Goal: Task Accomplishment & Management: Use online tool/utility

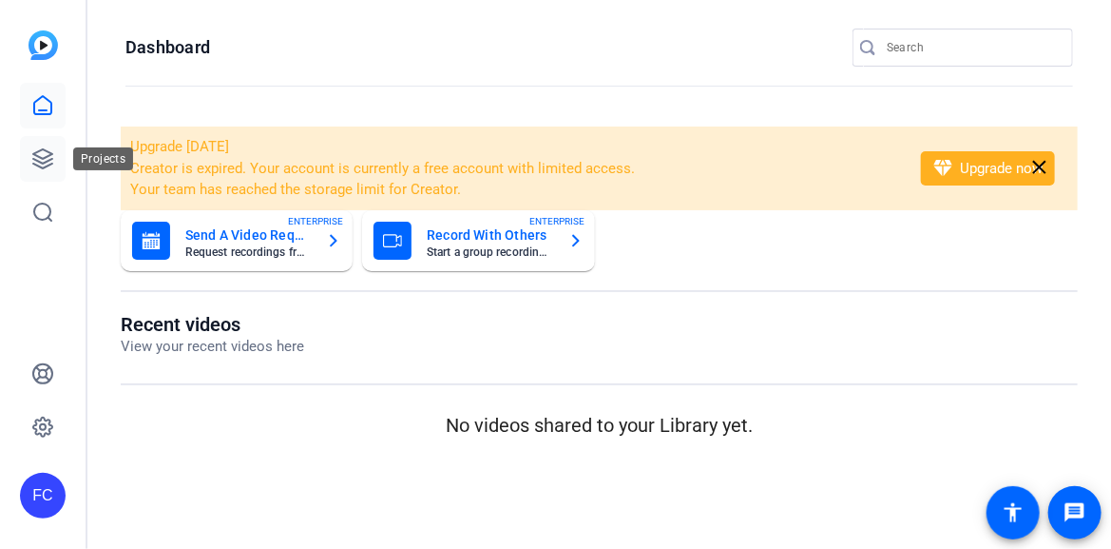
click at [41, 167] on icon at bounding box center [42, 158] width 19 height 19
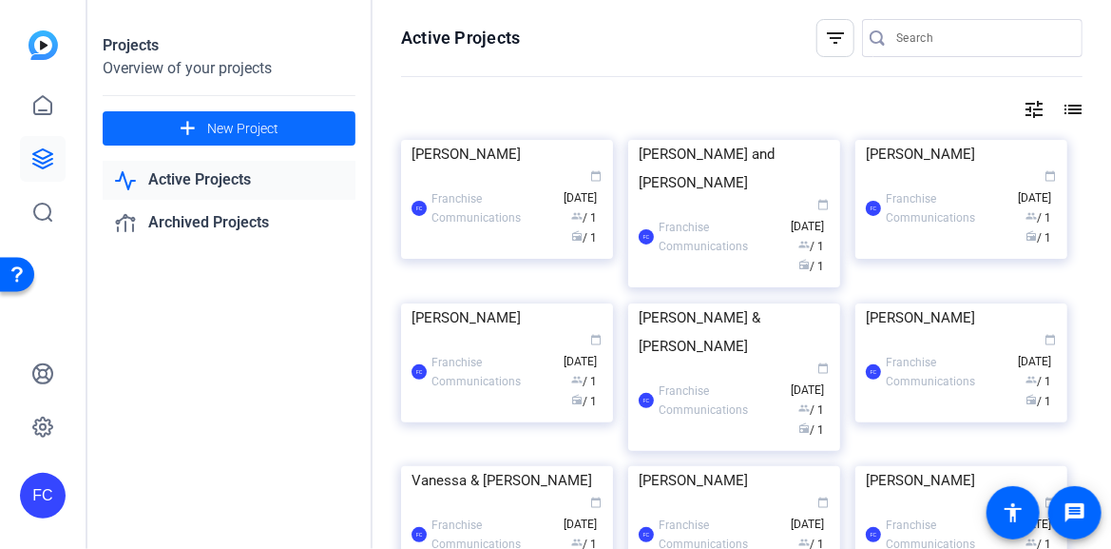
click at [223, 132] on span "New Project" at bounding box center [242, 129] width 71 height 20
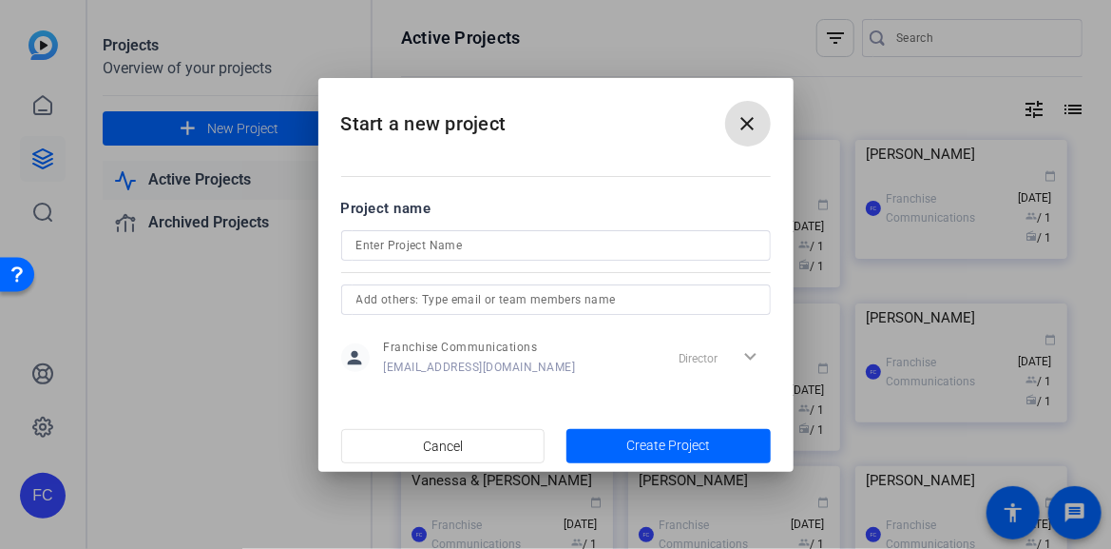
click at [755, 119] on mat-icon "close" at bounding box center [748, 123] width 23 height 23
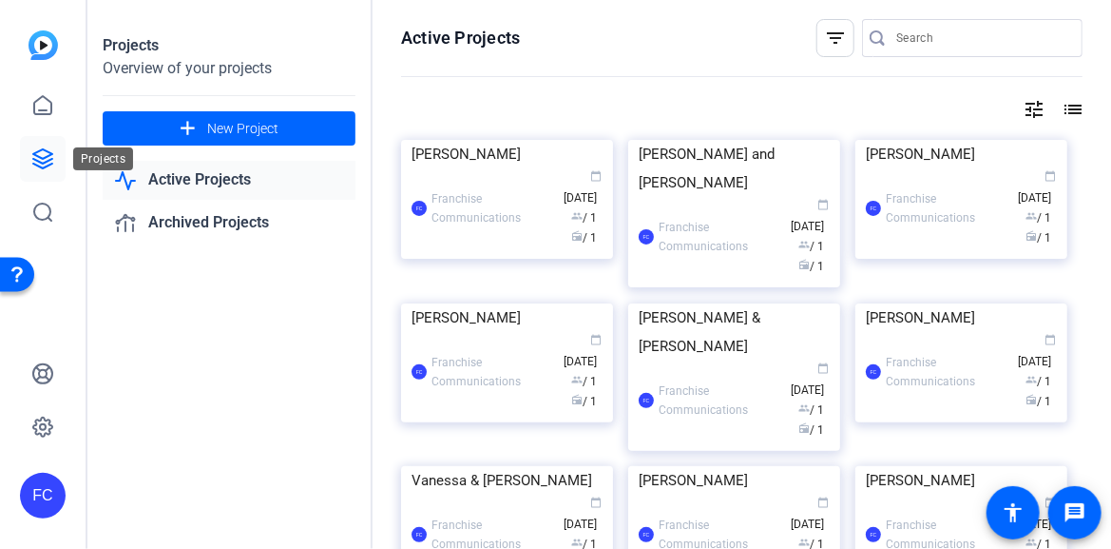
click at [44, 152] on icon at bounding box center [42, 158] width 23 height 23
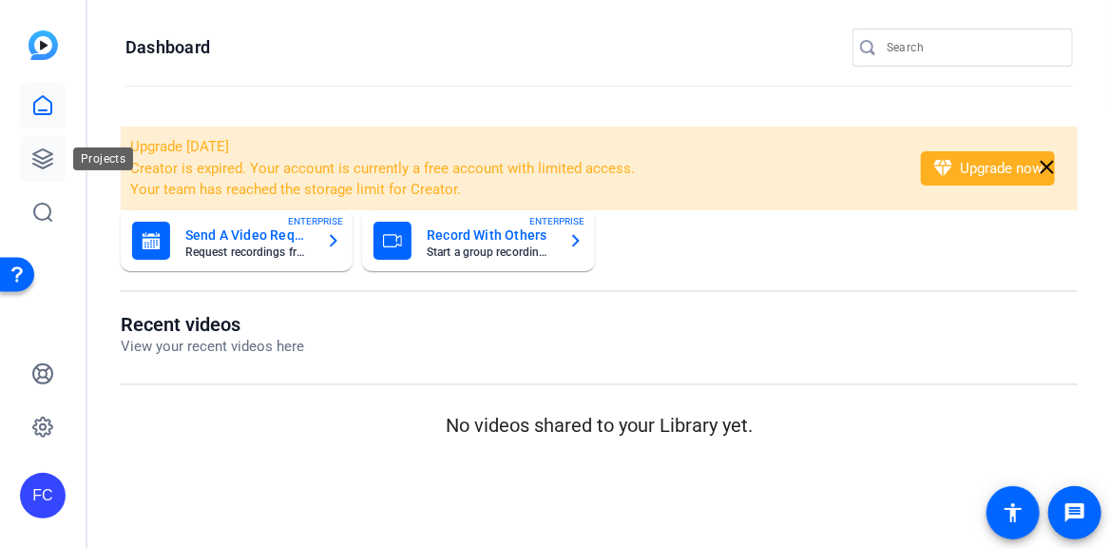
click at [45, 165] on icon at bounding box center [42, 158] width 23 height 23
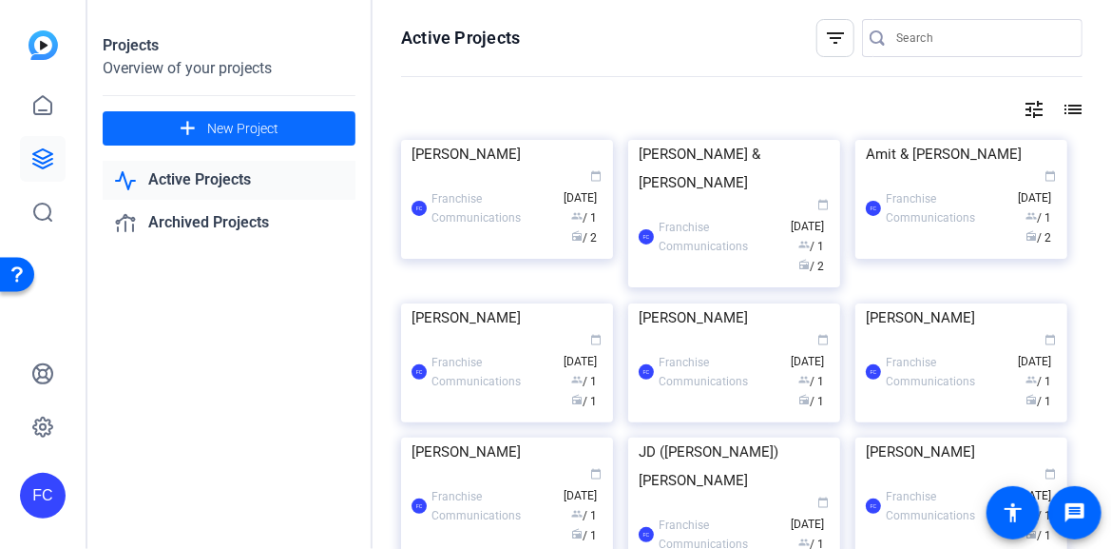
click at [230, 134] on span "New Project" at bounding box center [242, 129] width 71 height 20
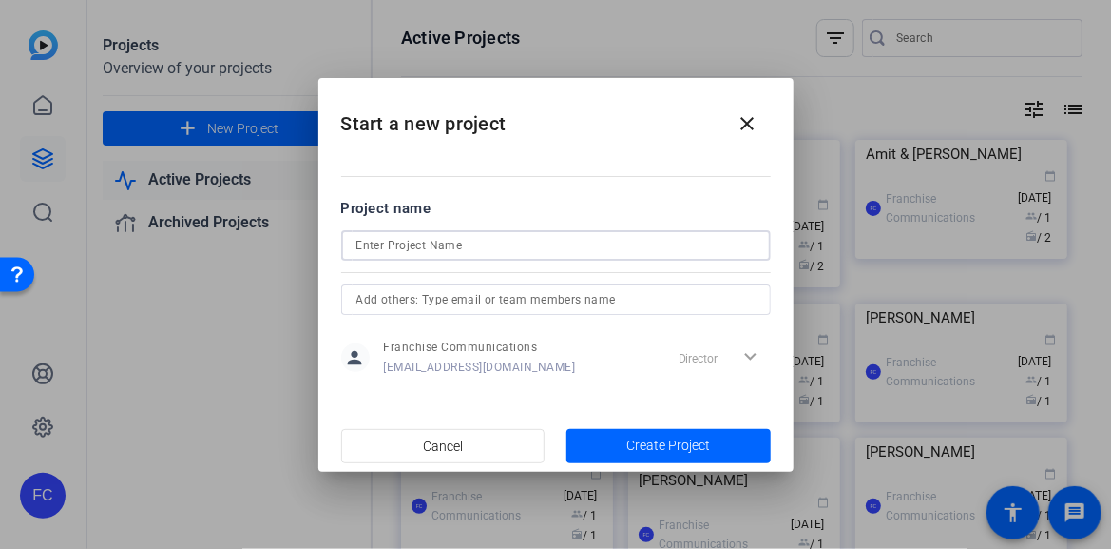
click at [496, 240] on input at bounding box center [556, 245] width 399 height 23
type input "[PERSON_NAME]"
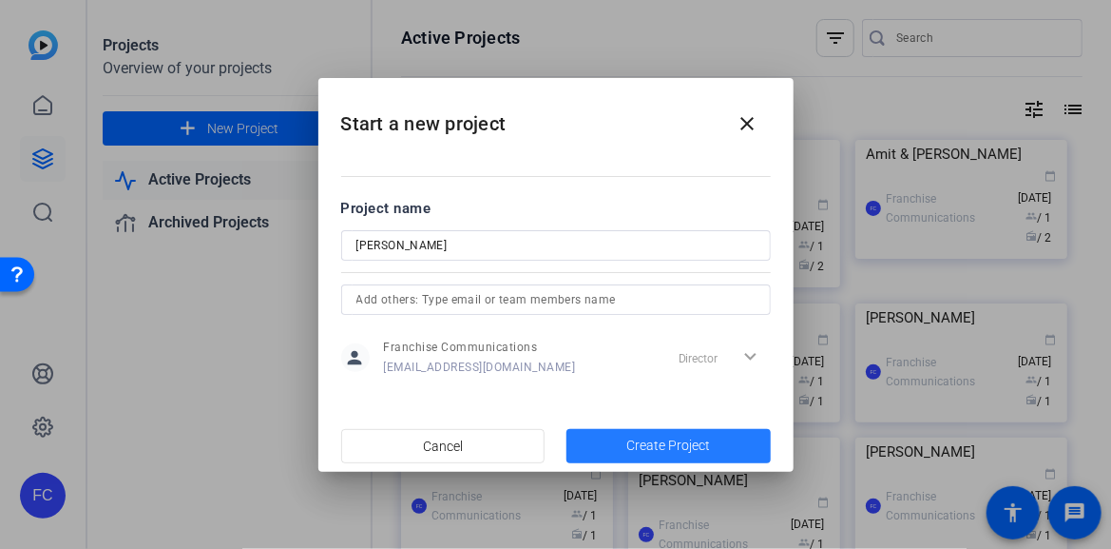
click at [670, 442] on span "Create Project" at bounding box center [669, 445] width 84 height 20
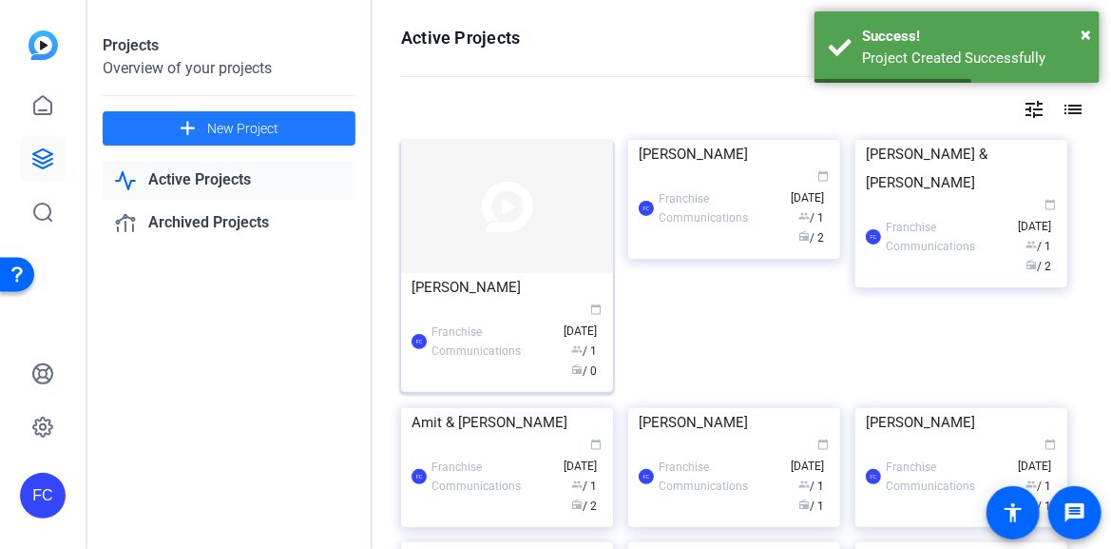
click at [469, 244] on img at bounding box center [507, 206] width 212 height 133
click at [469, 244] on div "Projects Overview of your projects add New Project Active Projects Archived Pro…" at bounding box center [599, 274] width 1024 height 549
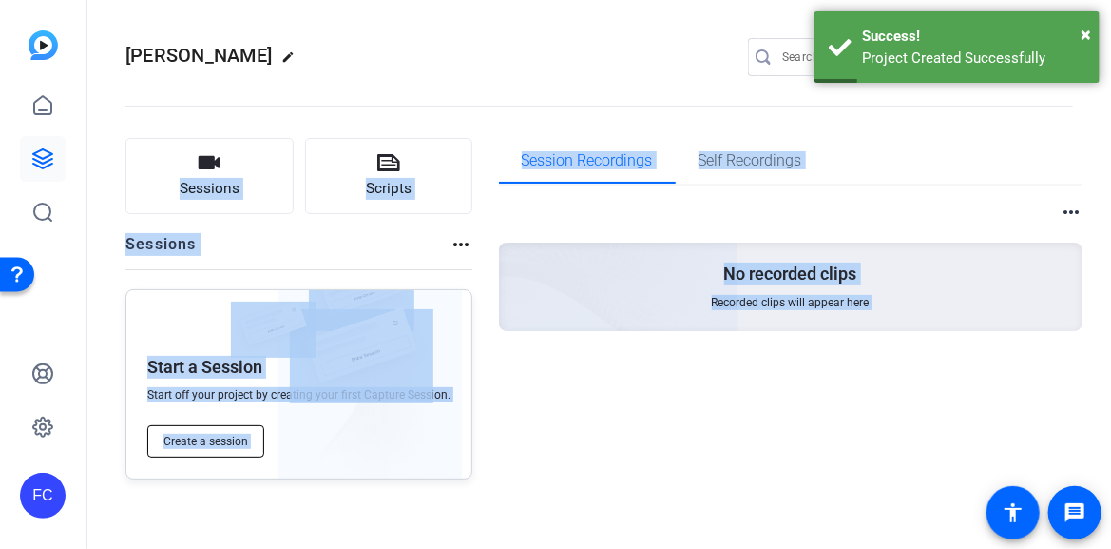
click at [202, 438] on span "Create a session" at bounding box center [206, 441] width 85 height 15
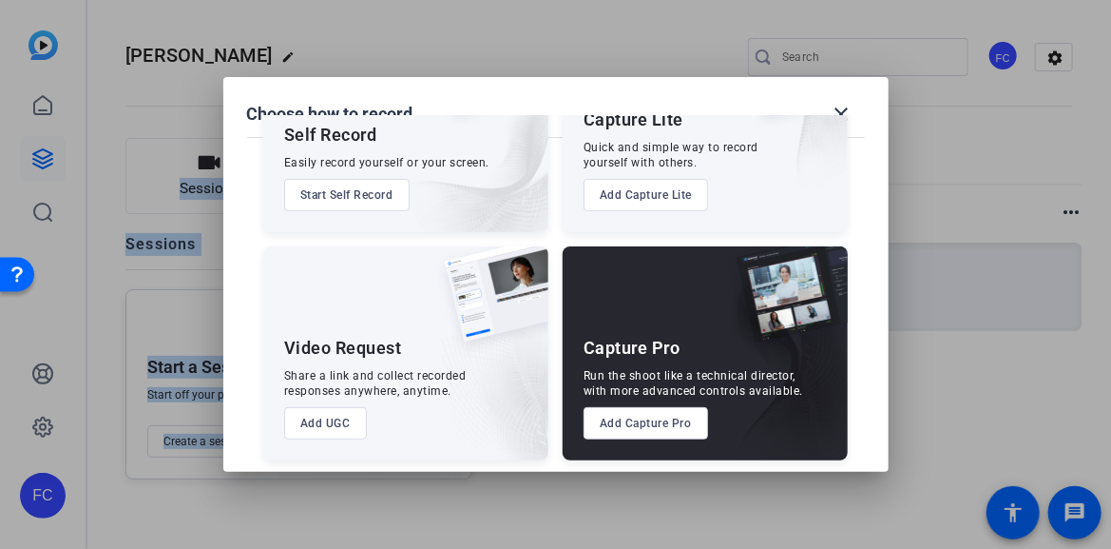
scroll to position [142, 0]
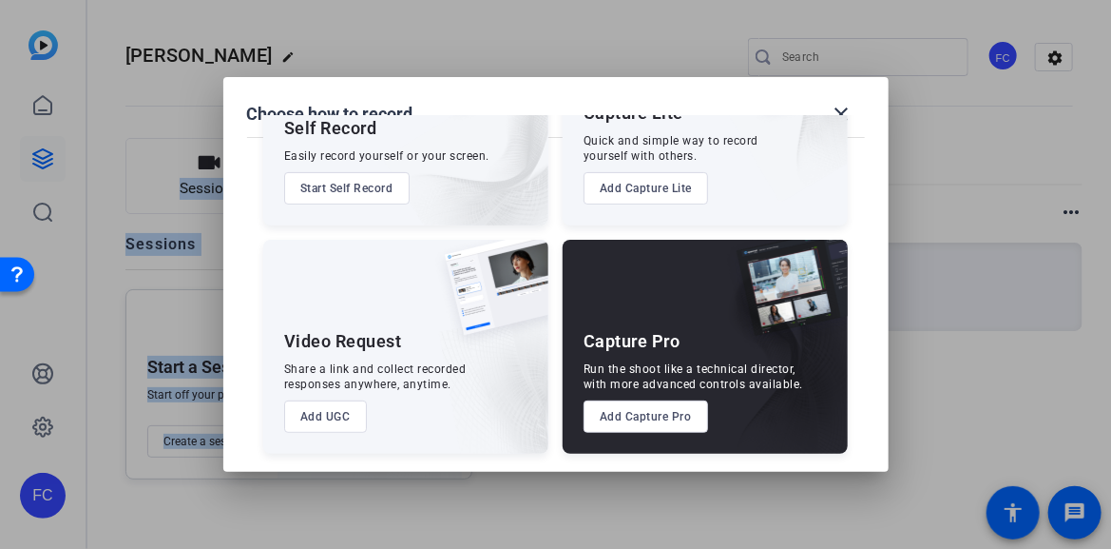
click at [647, 418] on button "Add Capture Pro" at bounding box center [646, 416] width 125 height 32
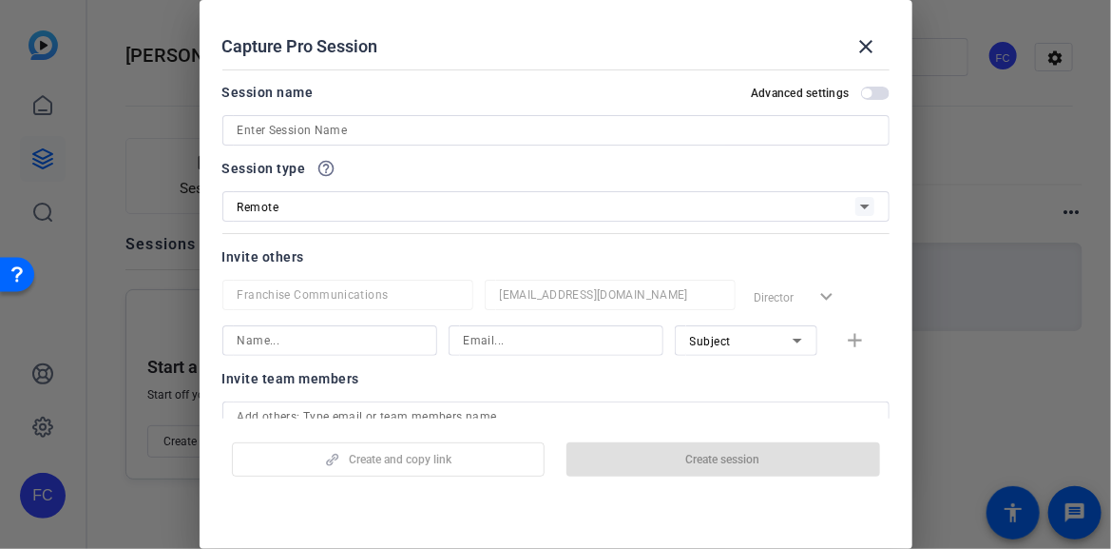
click at [315, 131] on input at bounding box center [556, 130] width 637 height 23
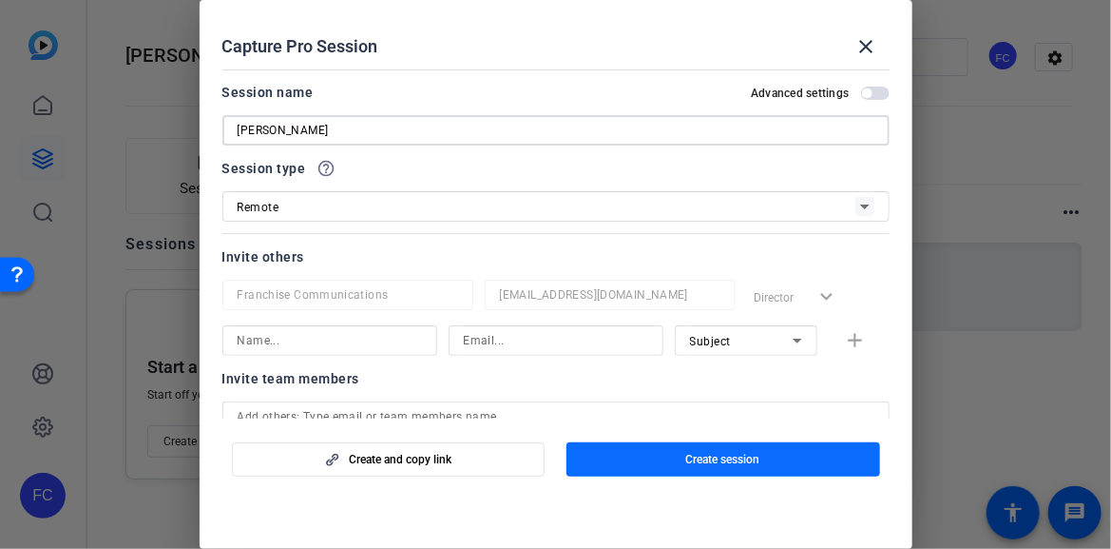
type input "[PERSON_NAME]"
click at [711, 465] on span "Create session" at bounding box center [723, 459] width 74 height 15
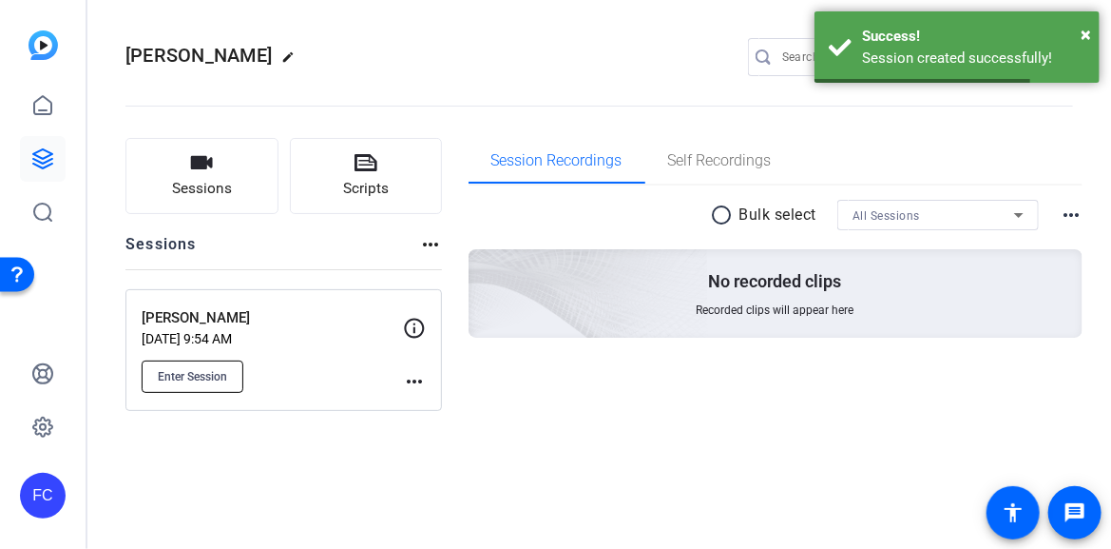
click at [213, 364] on button "Enter Session" at bounding box center [193, 376] width 102 height 32
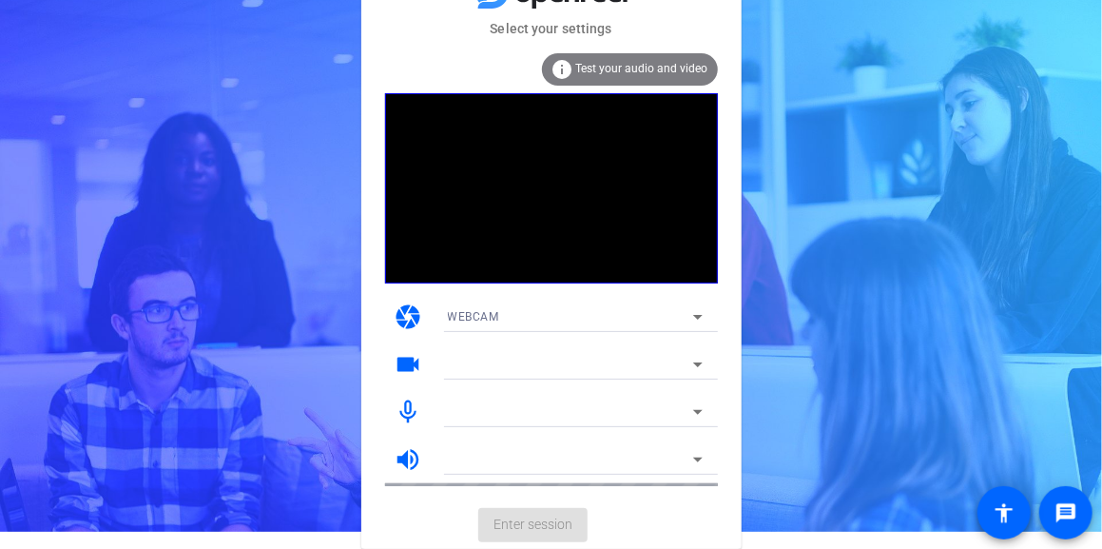
click at [700, 366] on icon at bounding box center [697, 364] width 23 height 23
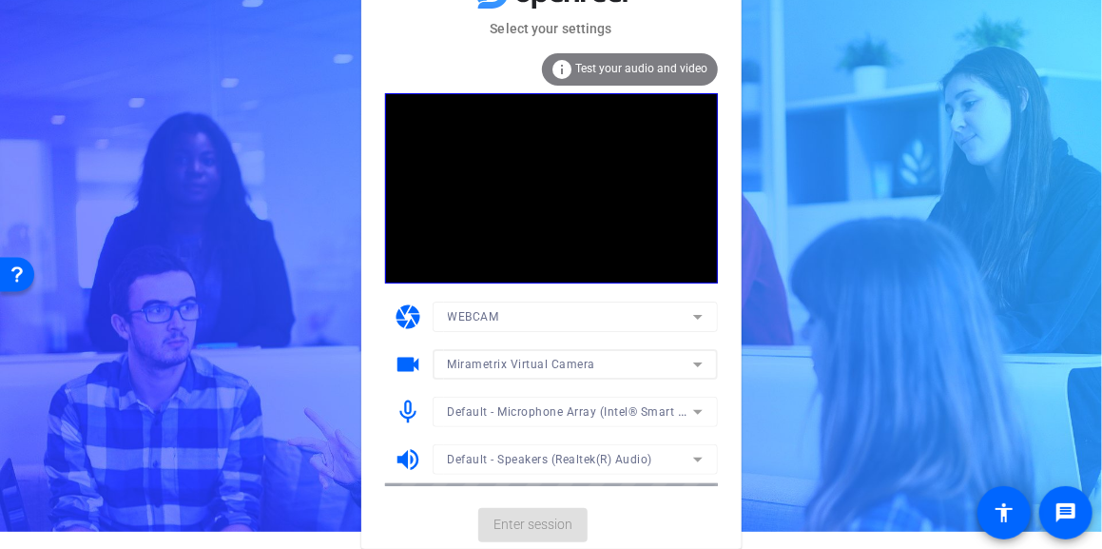
click at [700, 365] on mat-form-field "Mirametrix Virtual Camera" at bounding box center [575, 364] width 285 height 30
click at [693, 366] on mat-form-field "Mirametrix Virtual Camera" at bounding box center [575, 364] width 285 height 30
click at [693, 366] on icon at bounding box center [697, 364] width 23 height 23
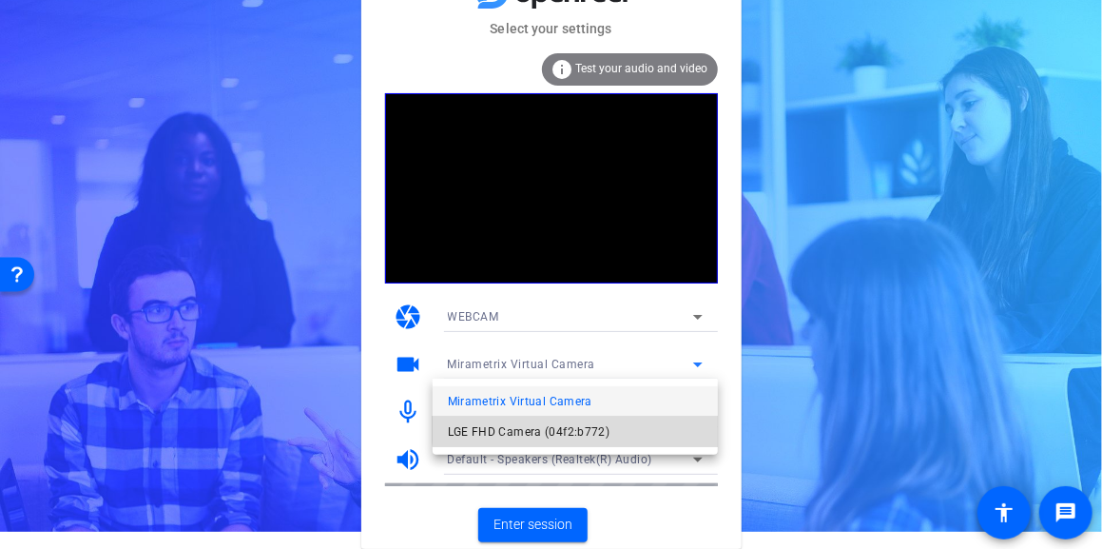
click at [578, 426] on span "LGE FHD Camera (04f2:b772)" at bounding box center [529, 431] width 163 height 23
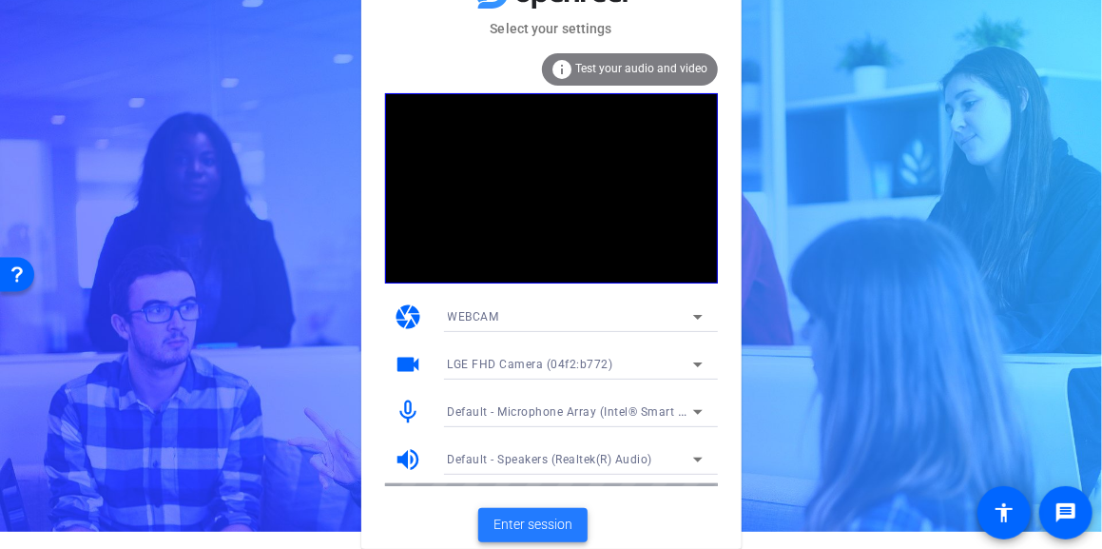
click at [550, 520] on span "Enter session" at bounding box center [532, 524] width 79 height 20
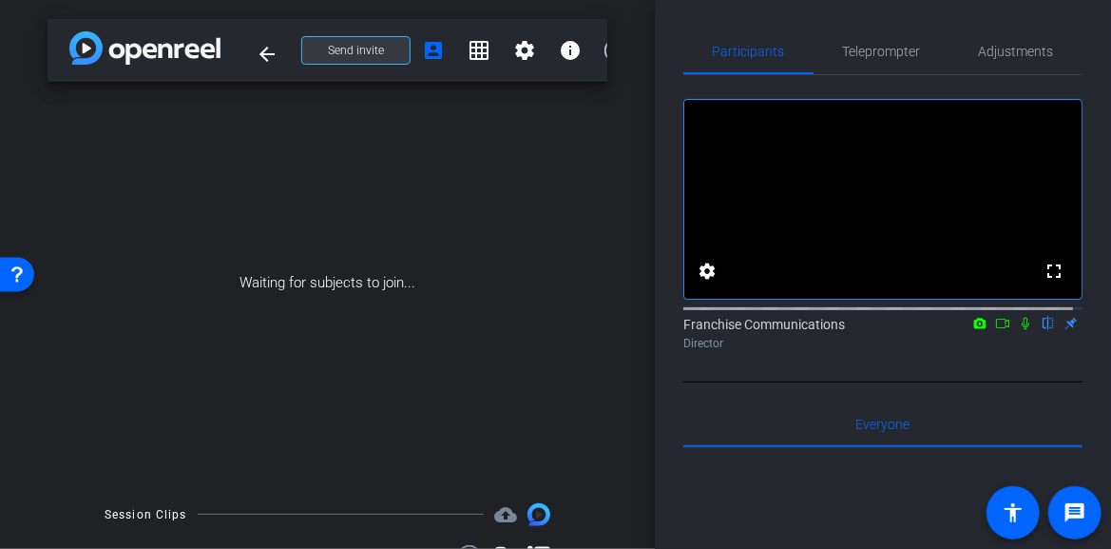
click at [376, 50] on span "Send invite" at bounding box center [356, 50] width 56 height 15
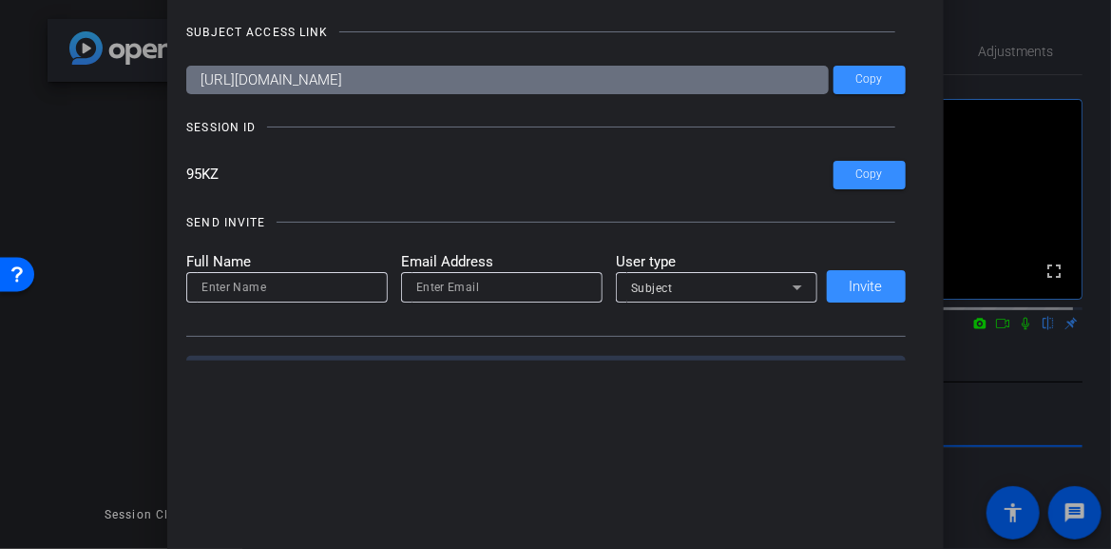
click at [1005, 11] on div at bounding box center [555, 274] width 1111 height 549
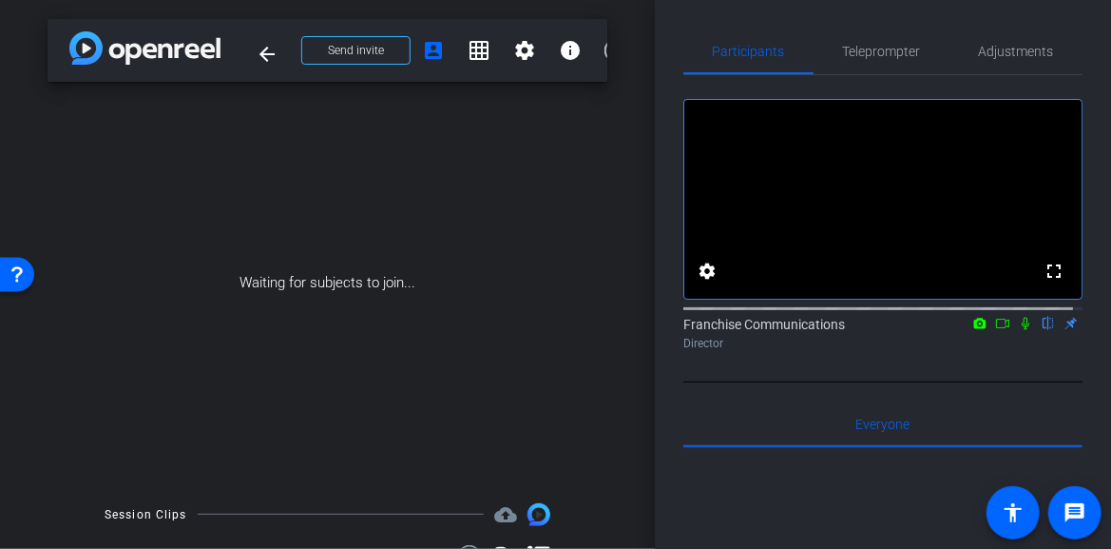
click at [396, 322] on div "Waiting for subjects to join..." at bounding box center [328, 283] width 560 height 402
click at [336, 48] on span "Send invite" at bounding box center [356, 50] width 56 height 15
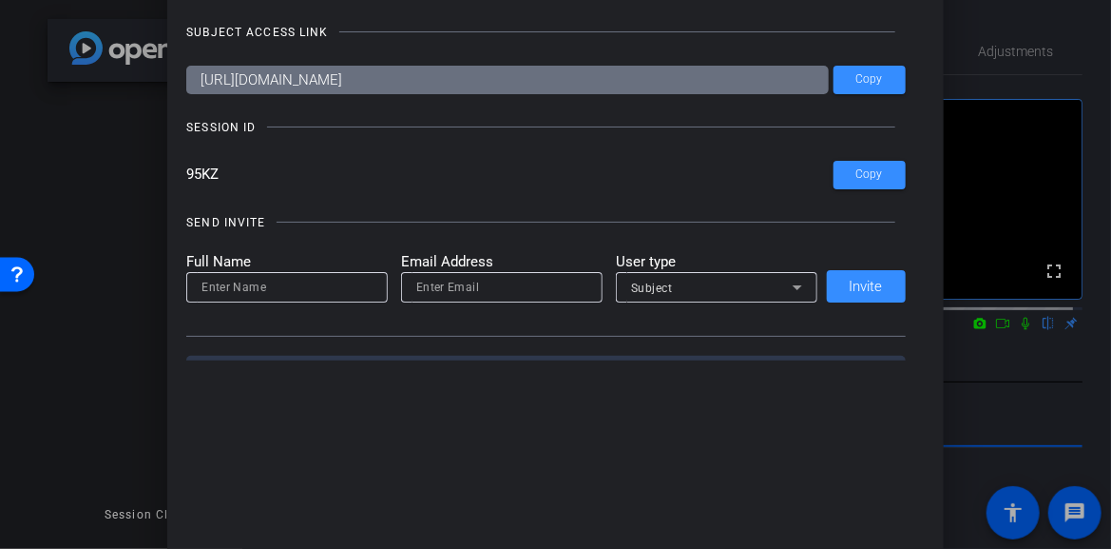
click at [113, 439] on div at bounding box center [555, 274] width 1111 height 549
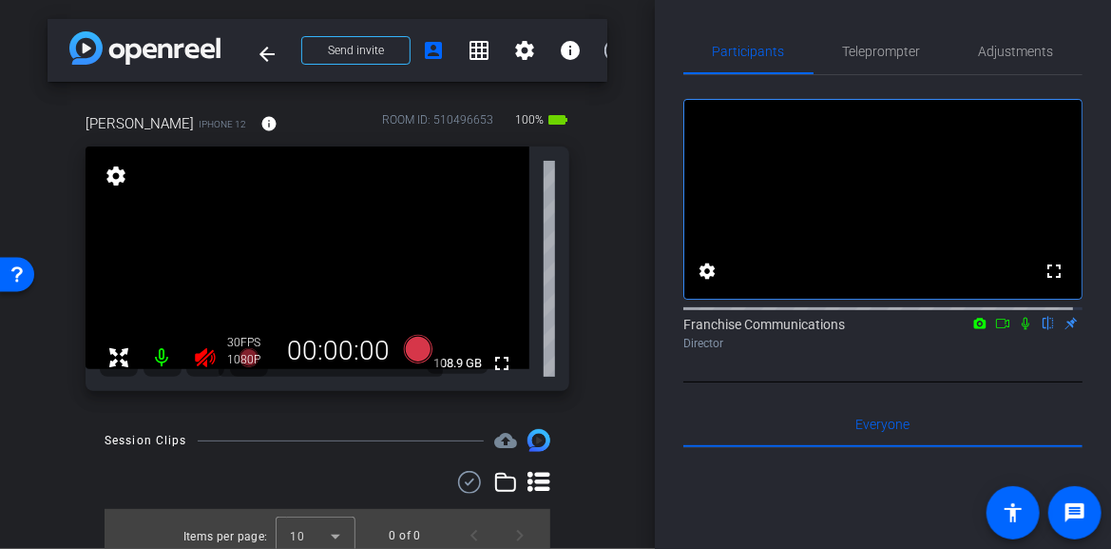
click at [205, 355] on icon at bounding box center [205, 357] width 23 height 23
click at [1014, 48] on span "Adjustments" at bounding box center [1016, 51] width 75 height 13
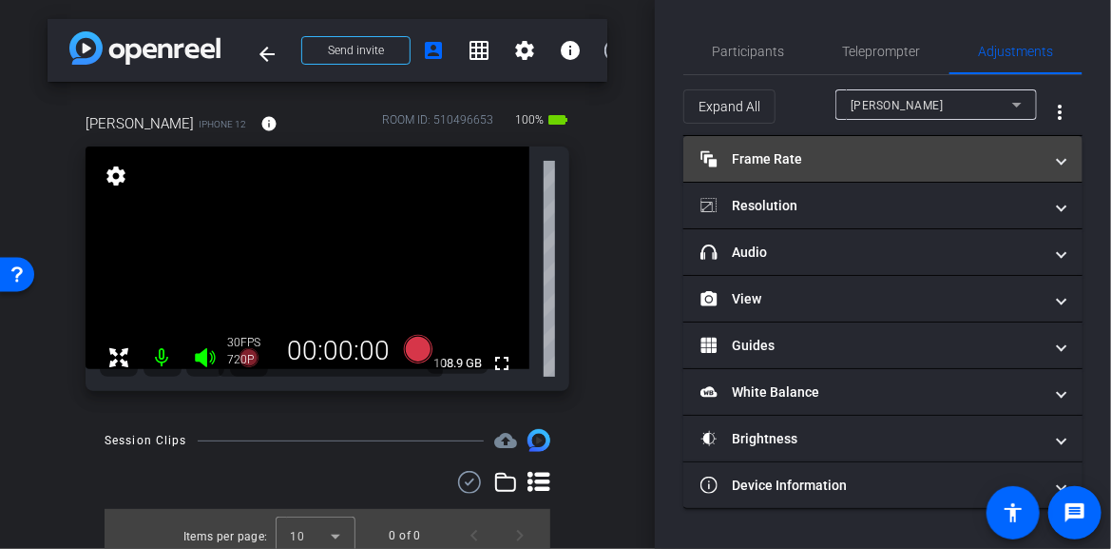
click at [1065, 160] on span at bounding box center [1062, 159] width 8 height 20
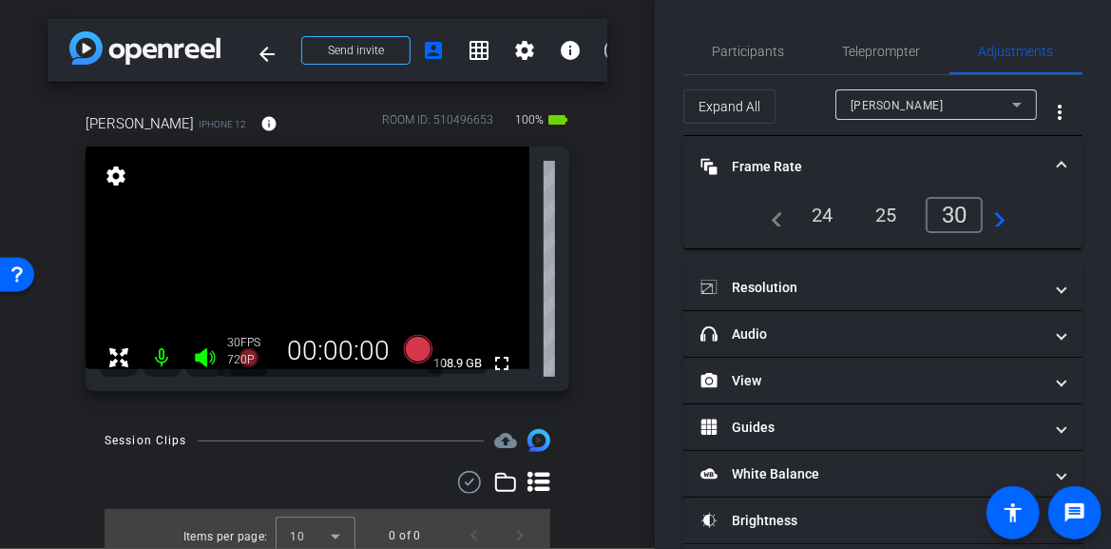
click at [819, 212] on div "24" at bounding box center [823, 215] width 50 height 32
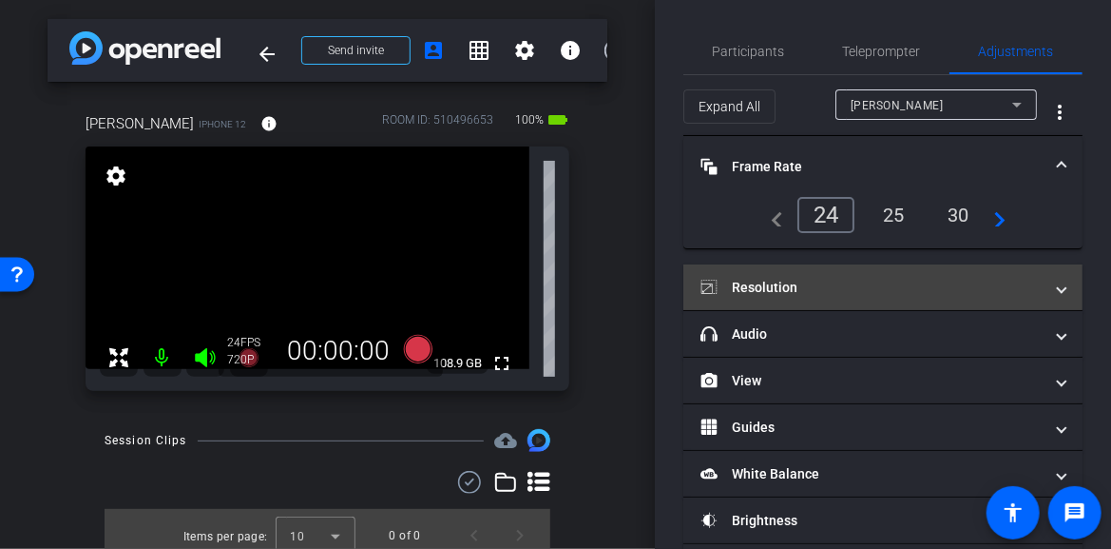
click at [1058, 288] on span at bounding box center [1062, 288] width 8 height 20
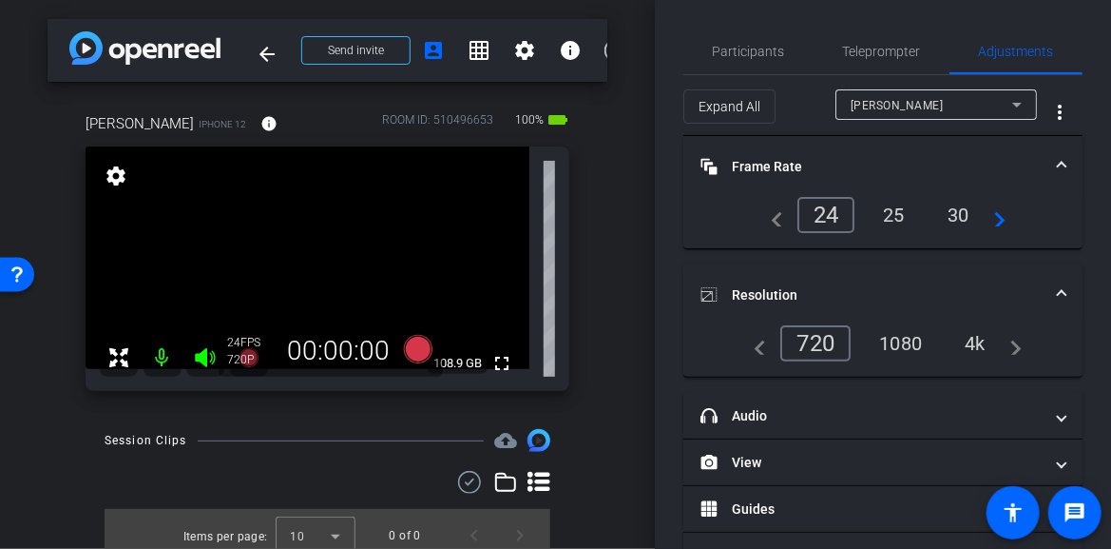
click at [978, 339] on div "4k" at bounding box center [975, 343] width 49 height 32
click at [727, 62] on span "Participants" at bounding box center [749, 52] width 72 height 46
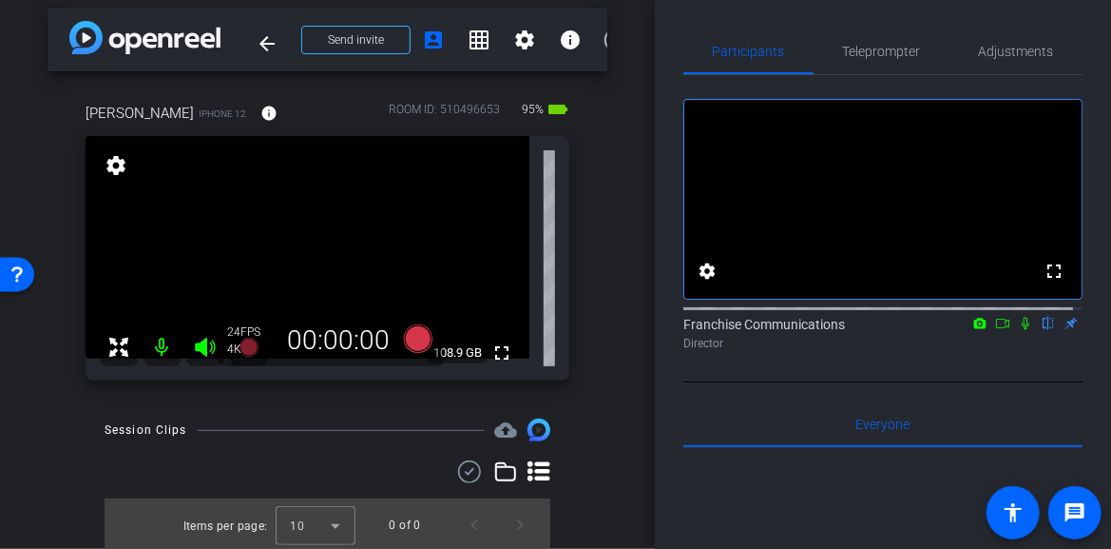
scroll to position [13, 0]
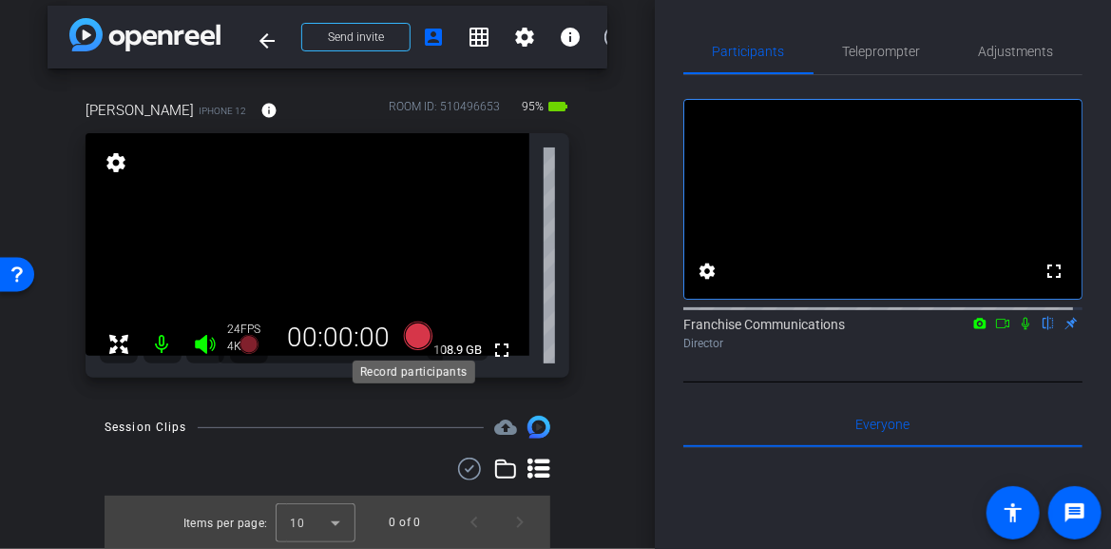
click at [409, 341] on icon at bounding box center [417, 335] width 29 height 29
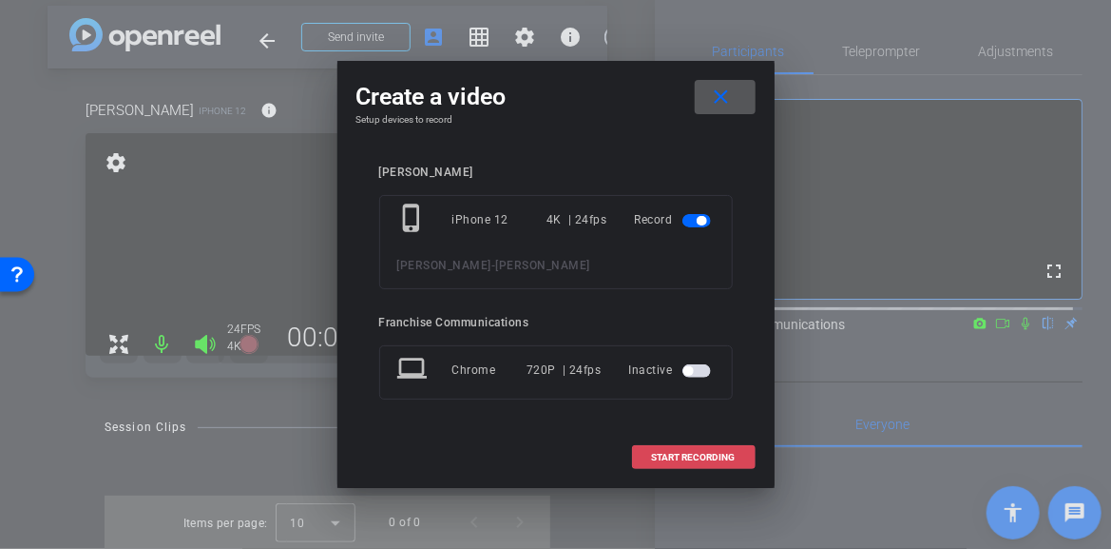
click at [697, 453] on span "START RECORDING" at bounding box center [694, 458] width 84 height 10
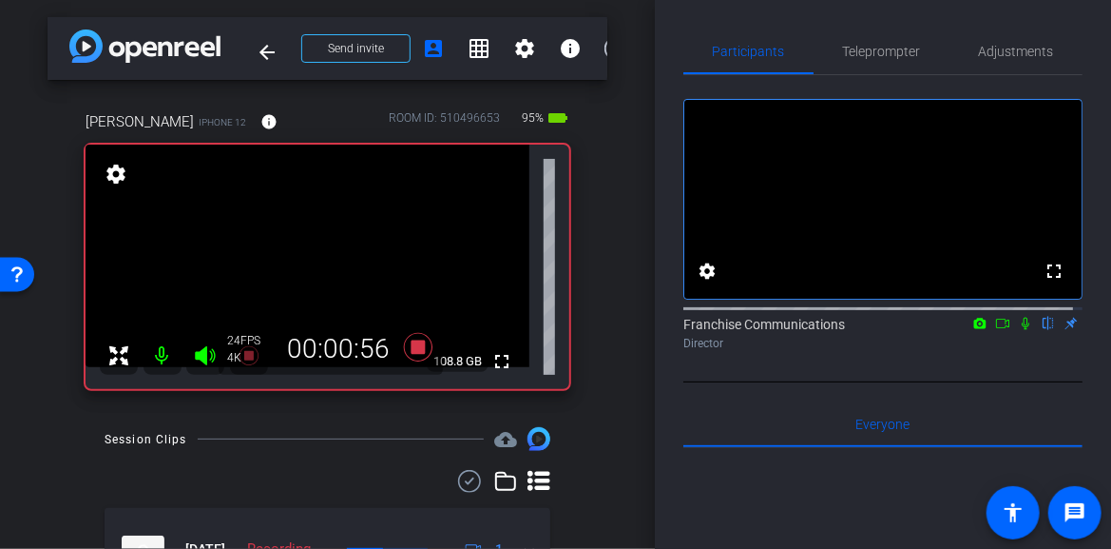
scroll to position [0, 0]
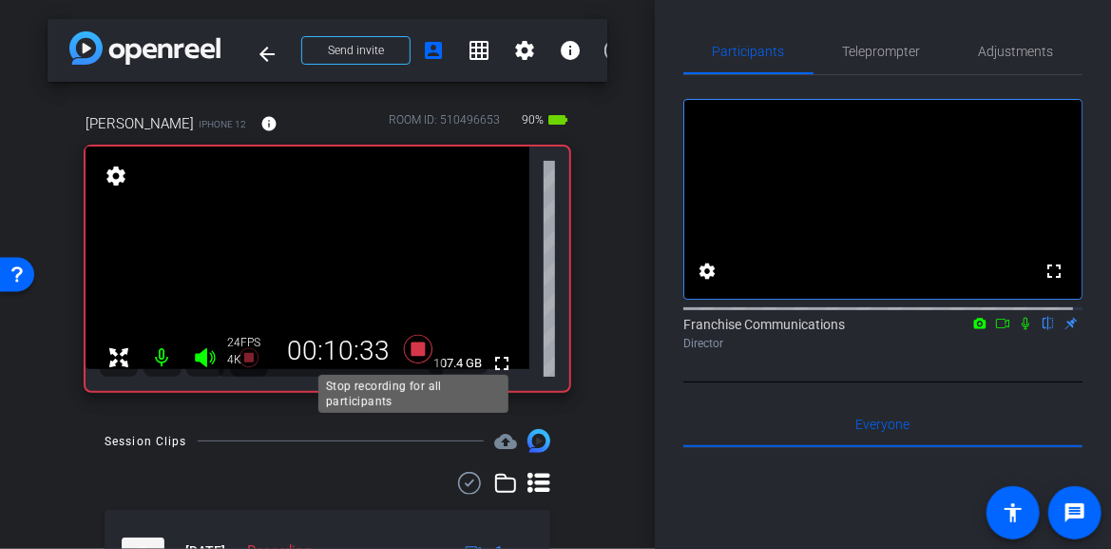
click at [424, 343] on icon at bounding box center [419, 349] width 46 height 34
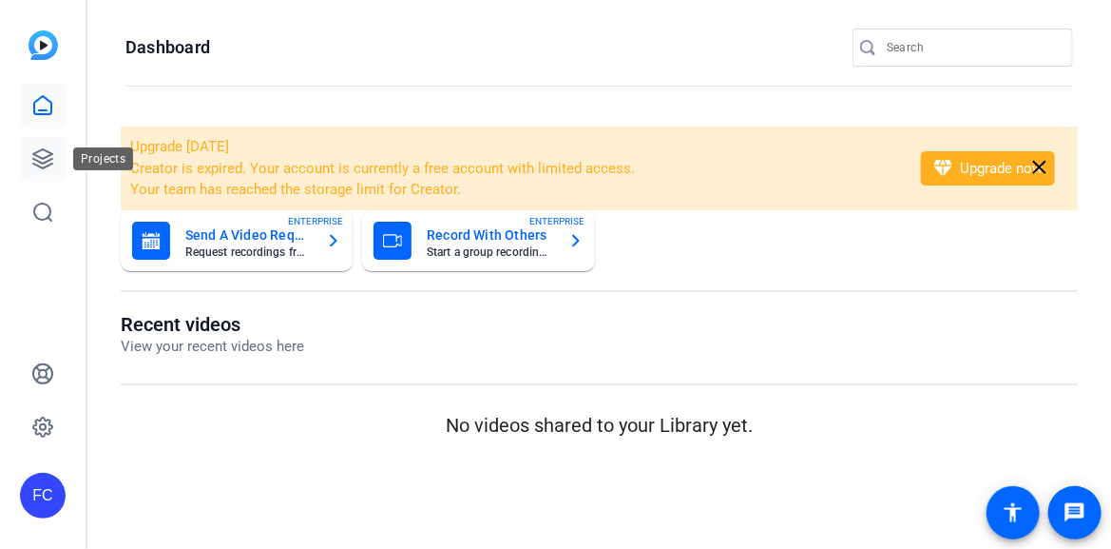
click at [38, 151] on icon at bounding box center [42, 158] width 19 height 19
click at [40, 157] on icon at bounding box center [42, 158] width 19 height 19
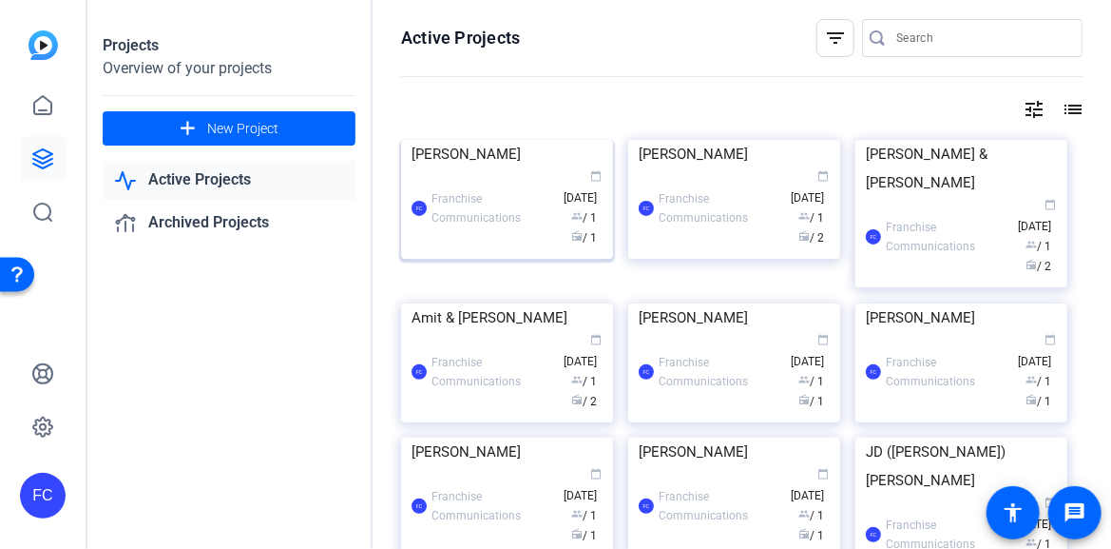
click at [531, 140] on img at bounding box center [507, 140] width 212 height 0
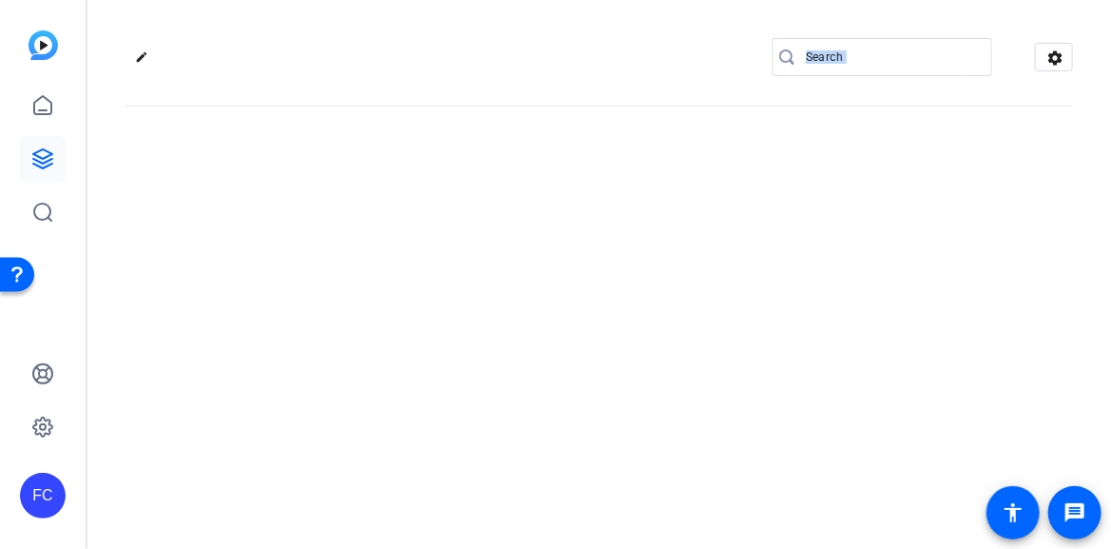
click at [531, 240] on div "edit settings" at bounding box center [599, 274] width 1024 height 549
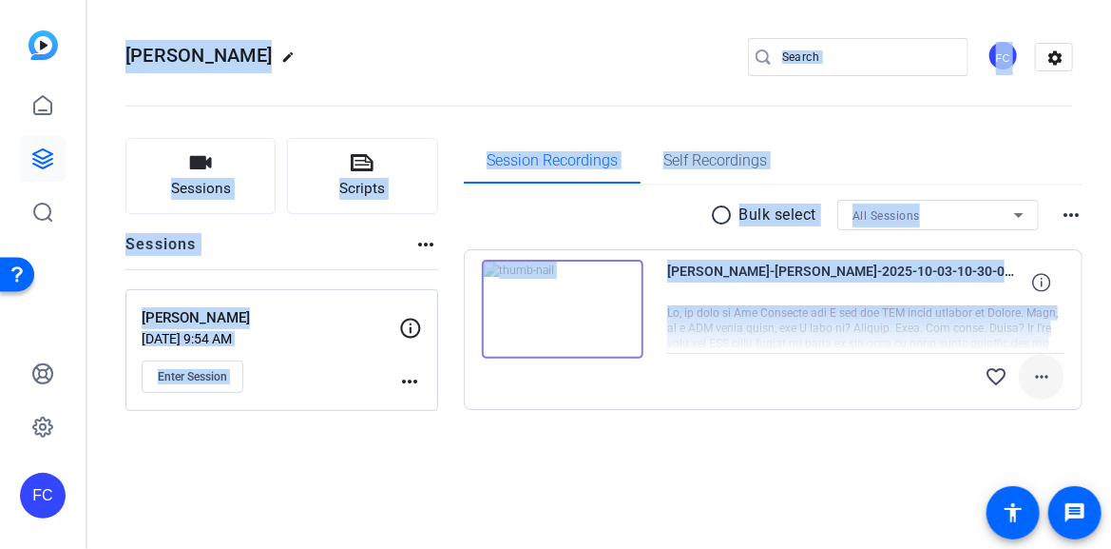
click at [1040, 373] on mat-icon "more_horiz" at bounding box center [1042, 376] width 23 height 23
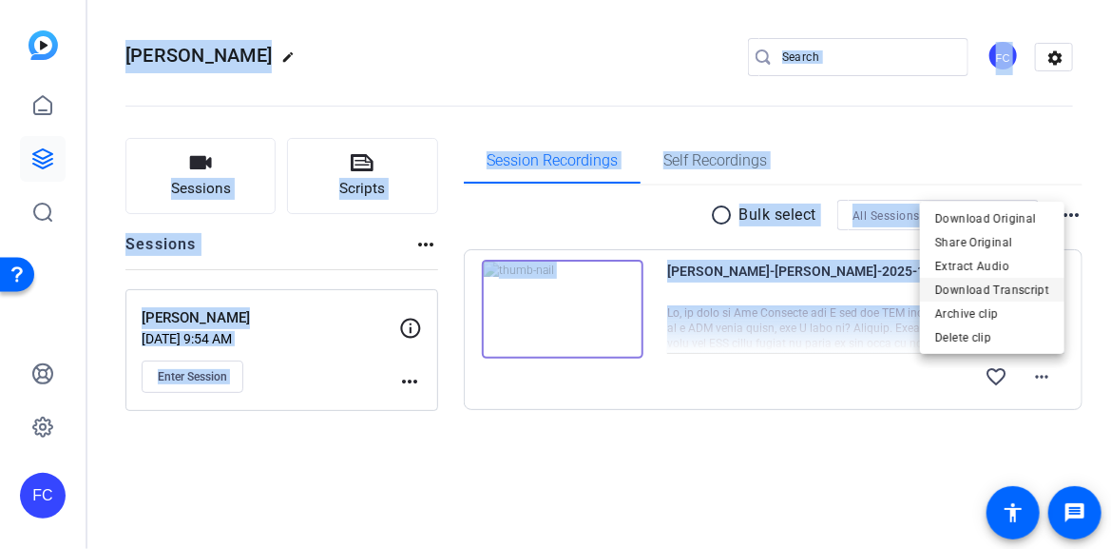
click at [1023, 285] on span "Download Transcript" at bounding box center [993, 289] width 114 height 23
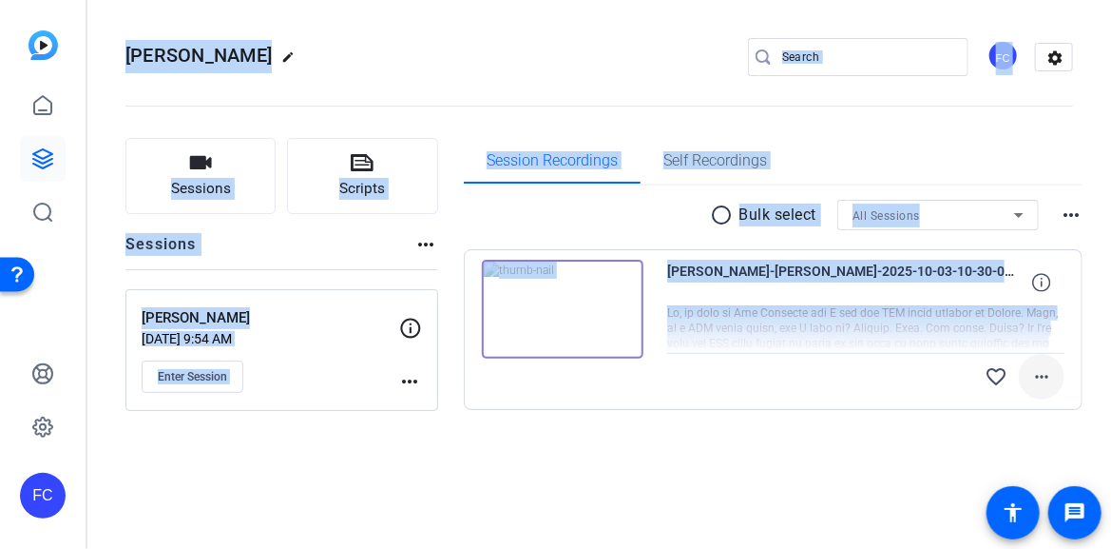
click at [1046, 375] on mat-icon "more_horiz" at bounding box center [1042, 376] width 23 height 23
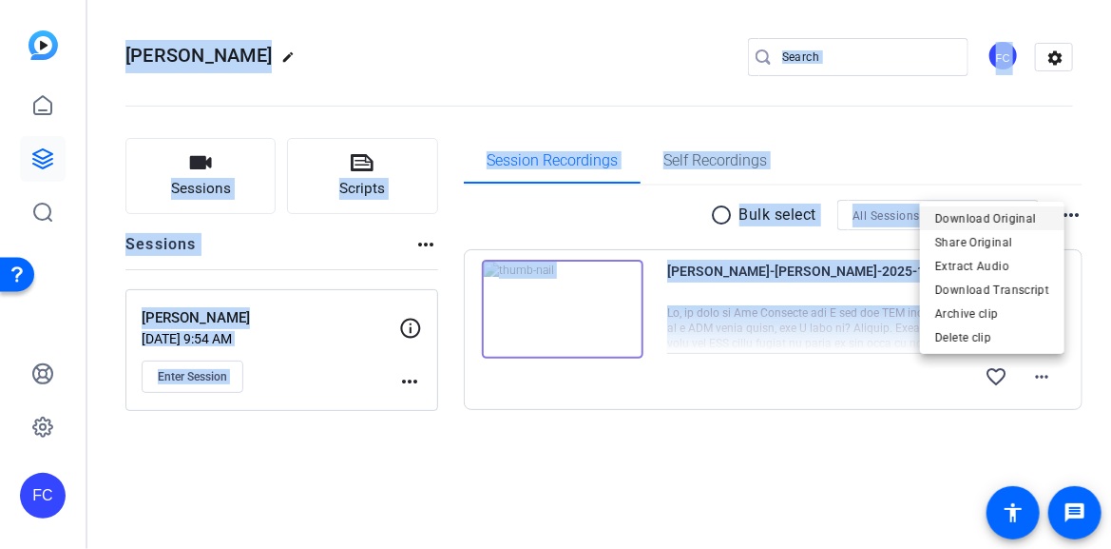
click at [1032, 215] on span "Download Original" at bounding box center [993, 217] width 114 height 23
